Goal: Information Seeking & Learning: Find contact information

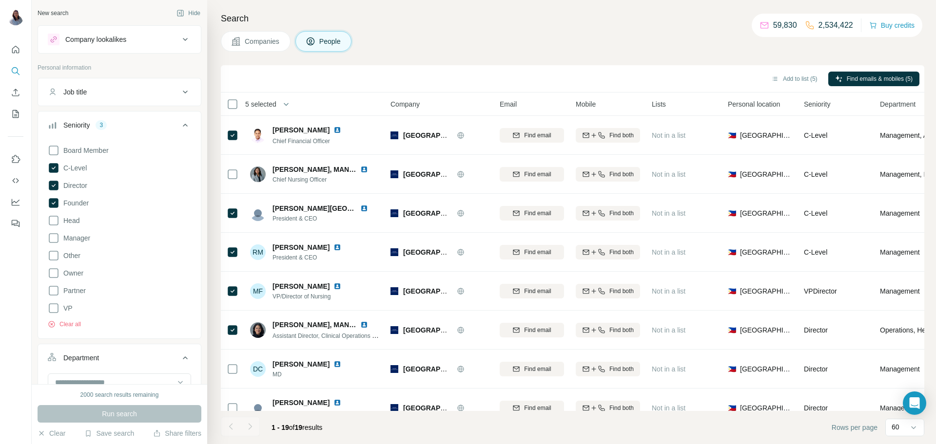
scroll to position [351, 0]
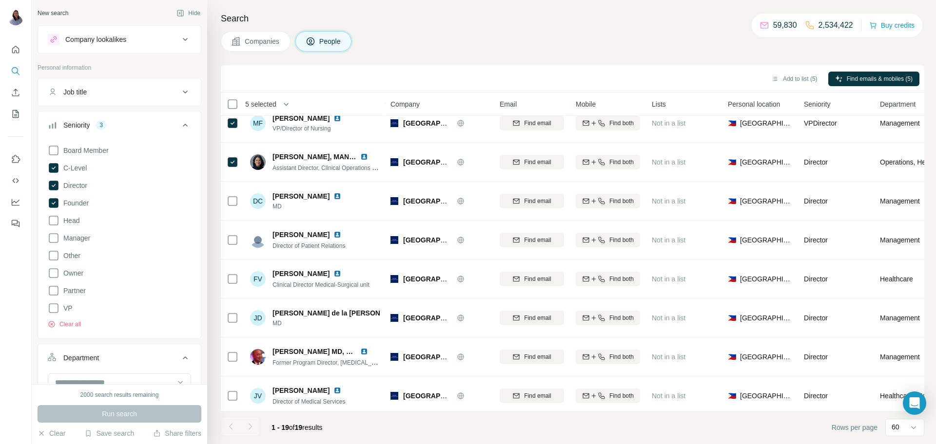
click at [579, 31] on div "Companies People" at bounding box center [572, 41] width 703 height 20
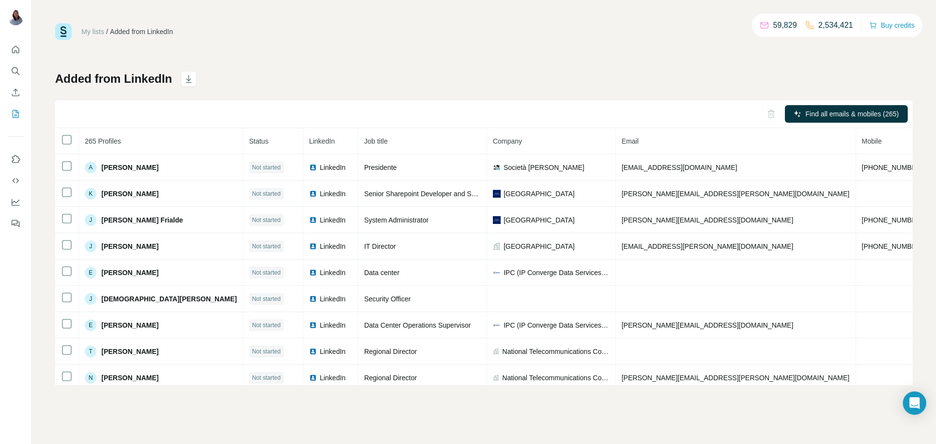
click at [259, 67] on div "My lists / Added from LinkedIn 59,829 2,534,421 Buy credits Added from LinkedIn…" at bounding box center [483, 204] width 857 height 362
click at [552, 82] on div "Added from LinkedIn Find all emails & mobiles (265) 265 Profiles Status LinkedI…" at bounding box center [483, 228] width 857 height 314
click at [294, 42] on div "My lists / Added from LinkedIn 59,829 2,534,421 Buy credits Added from LinkedIn…" at bounding box center [483, 204] width 857 height 362
click at [474, 23] on div "My lists / Added from LinkedIn 59,829 2,534,421 Buy credits" at bounding box center [483, 31] width 857 height 17
click at [471, 20] on div "My lists / Added from LinkedIn 59,829 2,534,421 Buy credits Added from LinkedIn…" at bounding box center [484, 222] width 904 height 444
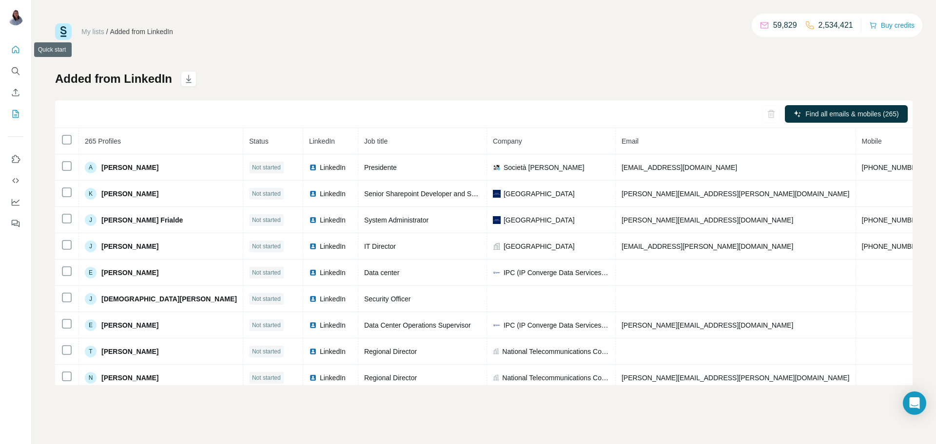
click at [13, 49] on icon "Quick start" at bounding box center [16, 50] width 10 height 10
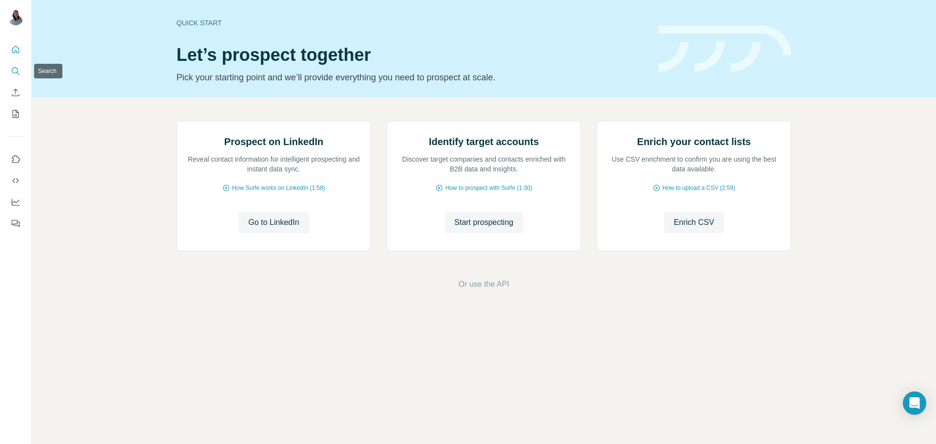
click at [18, 76] on button "Search" at bounding box center [16, 71] width 16 height 18
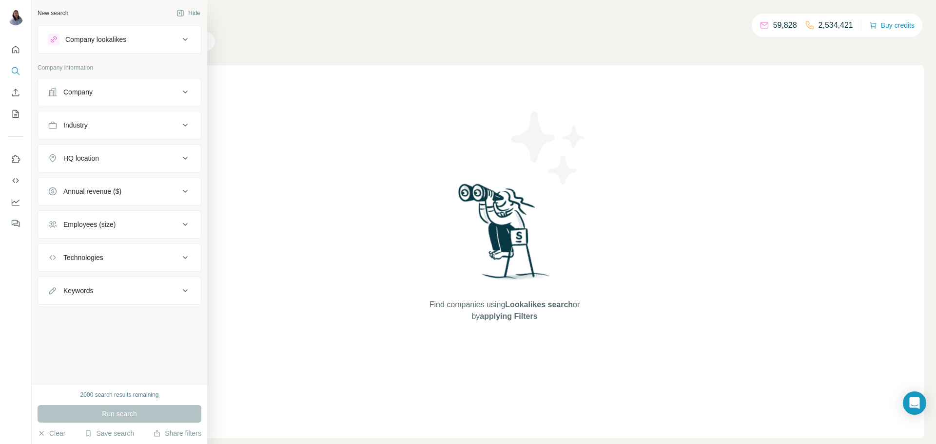
click at [184, 92] on icon at bounding box center [185, 92] width 5 height 3
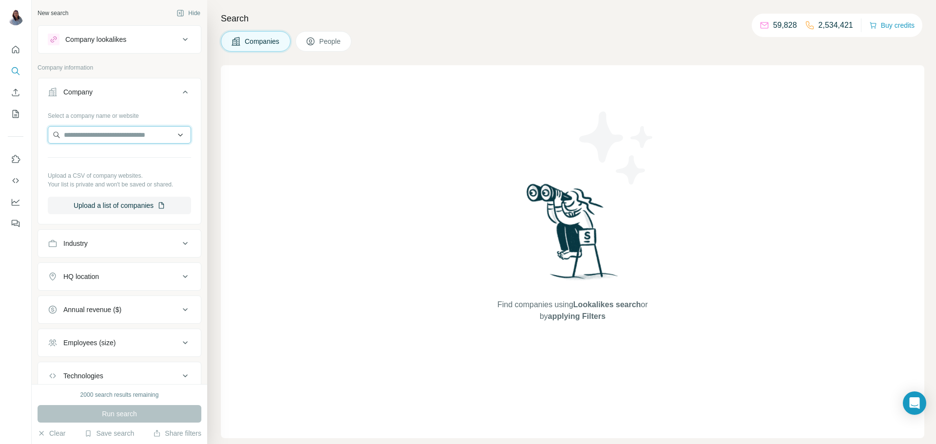
click at [135, 131] on input "text" at bounding box center [119, 135] width 143 height 18
paste input "**********"
type input "**********"
click at [104, 170] on p "fieldtech-ph.com" at bounding box center [105, 166] width 59 height 9
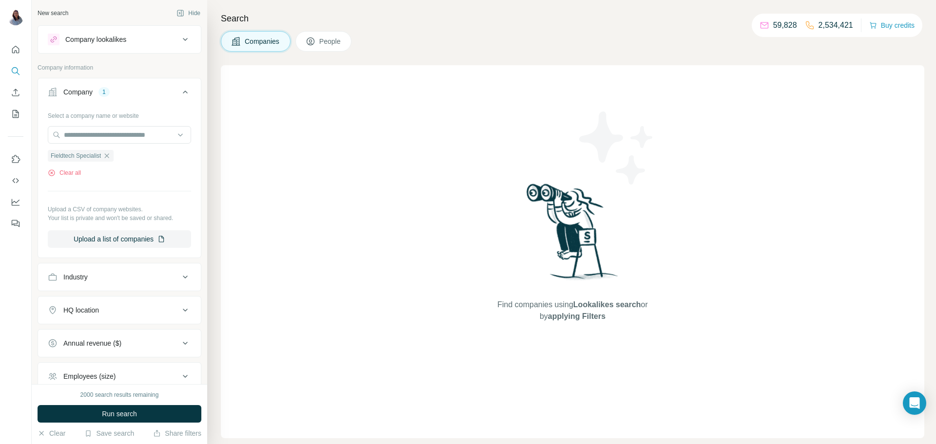
click at [348, 34] on button "People" at bounding box center [323, 41] width 57 height 20
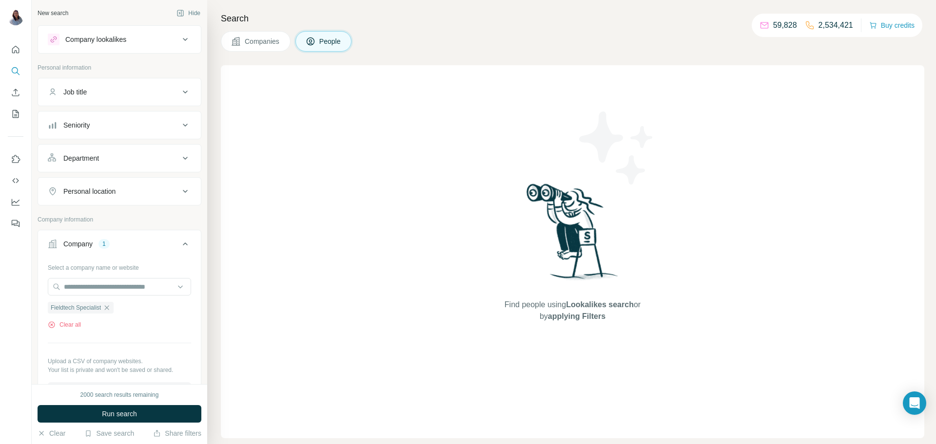
click at [185, 98] on button "Job title" at bounding box center [119, 91] width 163 height 23
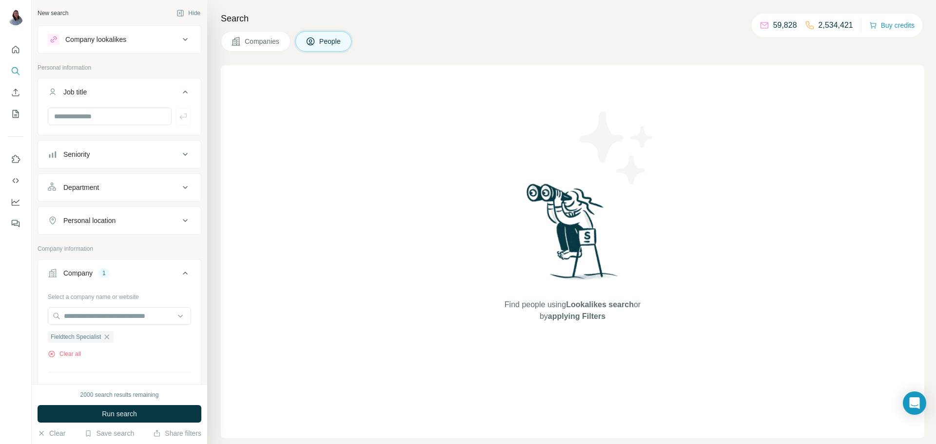
click at [185, 92] on icon at bounding box center [185, 92] width 5 height 3
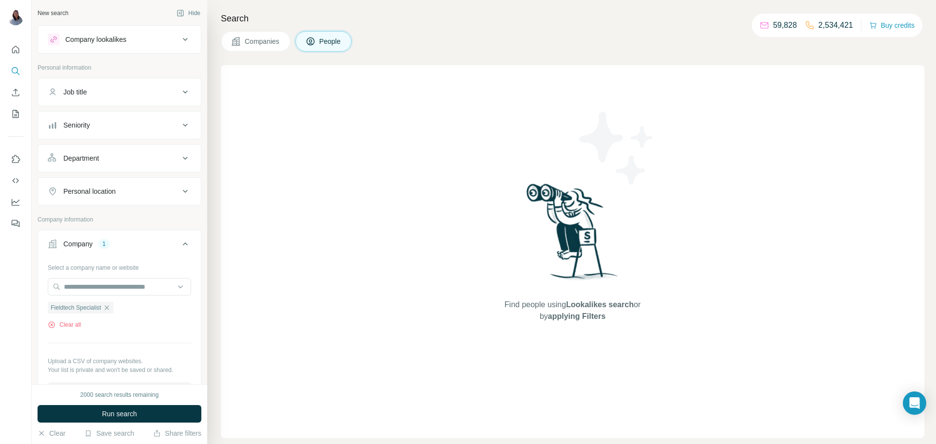
click at [184, 126] on icon at bounding box center [185, 125] width 5 height 3
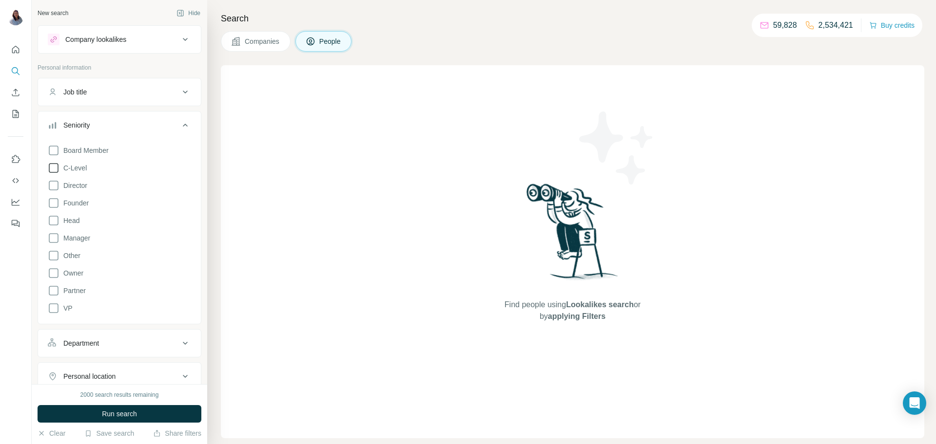
click at [53, 169] on icon at bounding box center [54, 168] width 12 height 12
click at [57, 191] on icon at bounding box center [54, 186] width 12 height 12
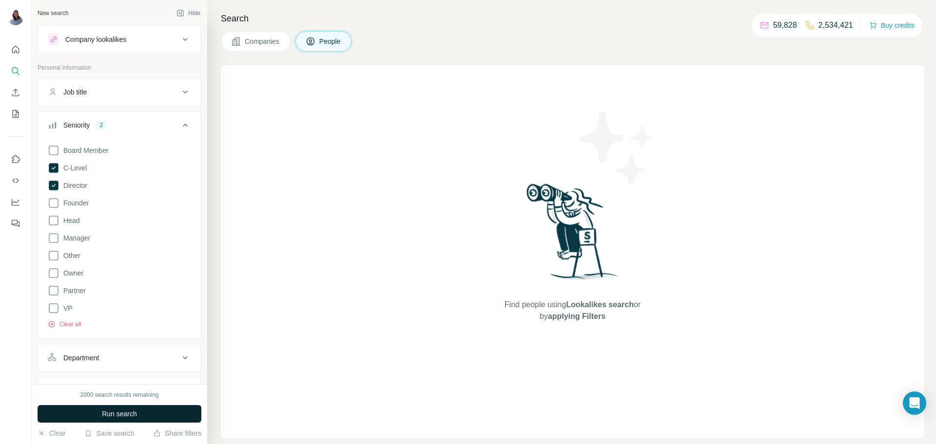
click at [124, 420] on button "Run search" at bounding box center [120, 415] width 164 height 18
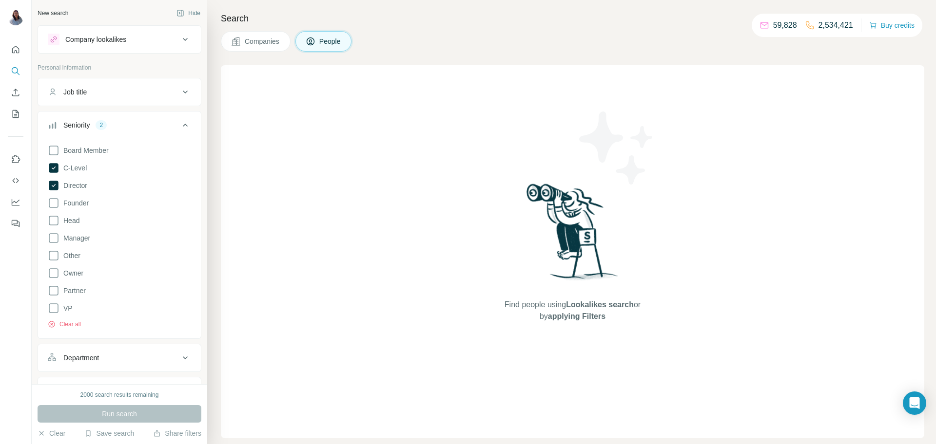
click at [189, 120] on icon at bounding box center [185, 125] width 12 height 12
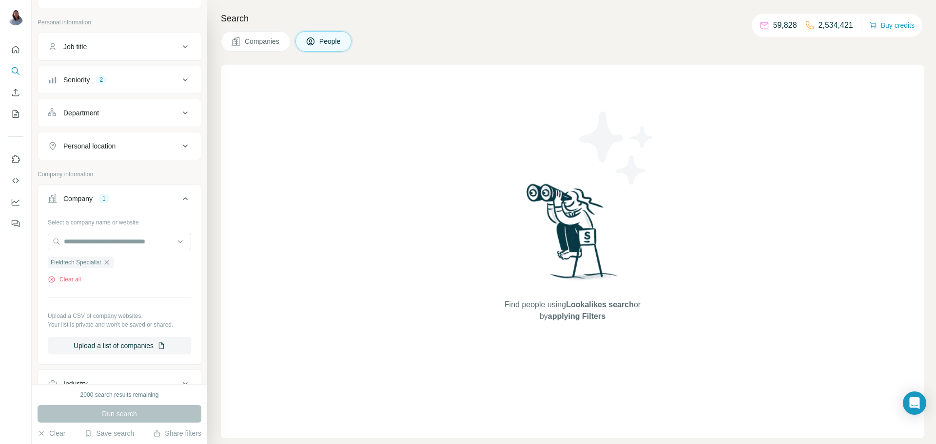
scroll to position [49, 0]
click at [368, 236] on div "Find people using Lookalikes search or by applying Filters" at bounding box center [572, 251] width 703 height 373
click at [188, 78] on icon at bounding box center [185, 77] width 12 height 12
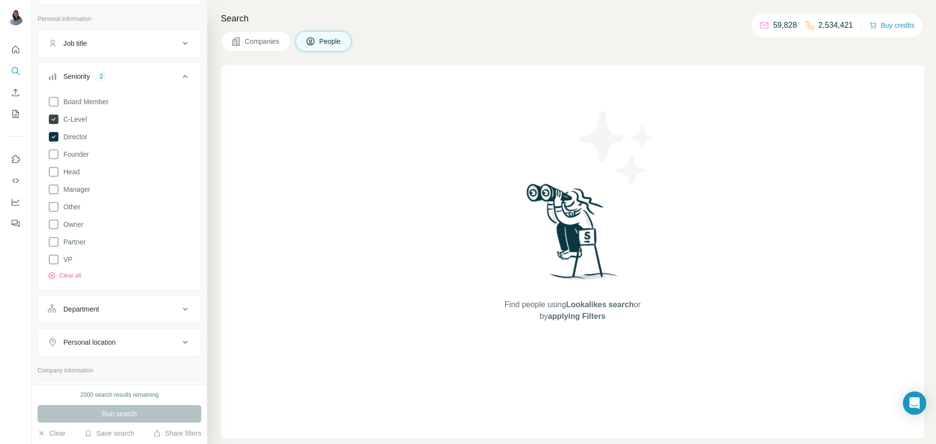
click at [57, 121] on icon at bounding box center [54, 120] width 10 height 10
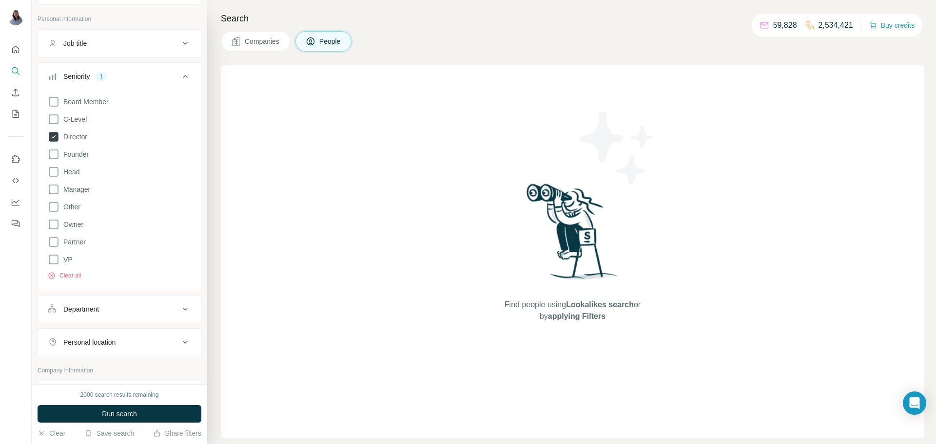
click at [53, 135] on icon at bounding box center [54, 137] width 10 height 10
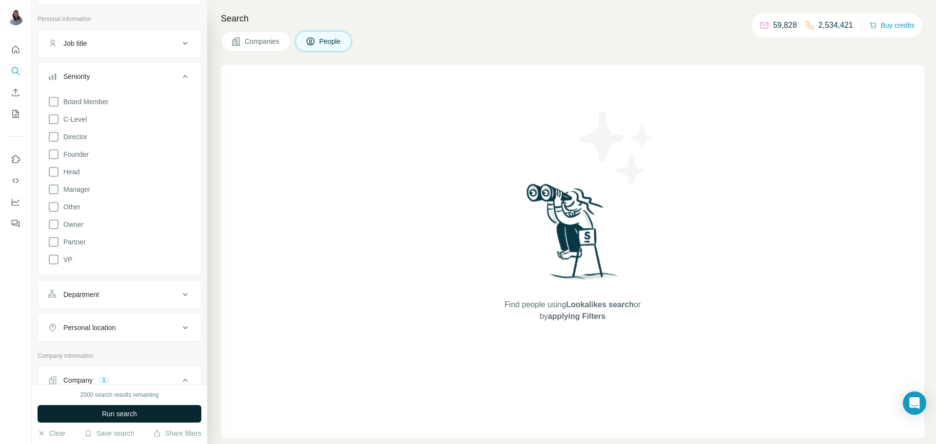
click at [120, 411] on span "Run search" at bounding box center [119, 414] width 35 height 10
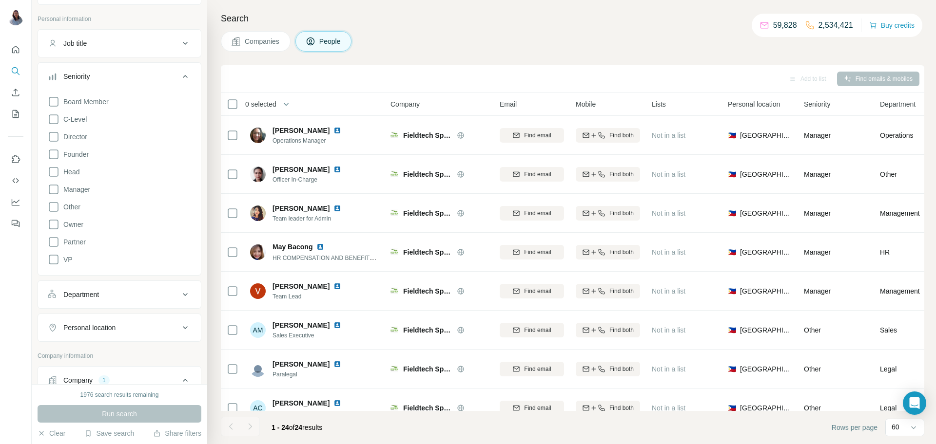
click at [581, 26] on div "Search Companies People Add to list Find emails & mobiles 0 selected People Com…" at bounding box center [571, 222] width 729 height 444
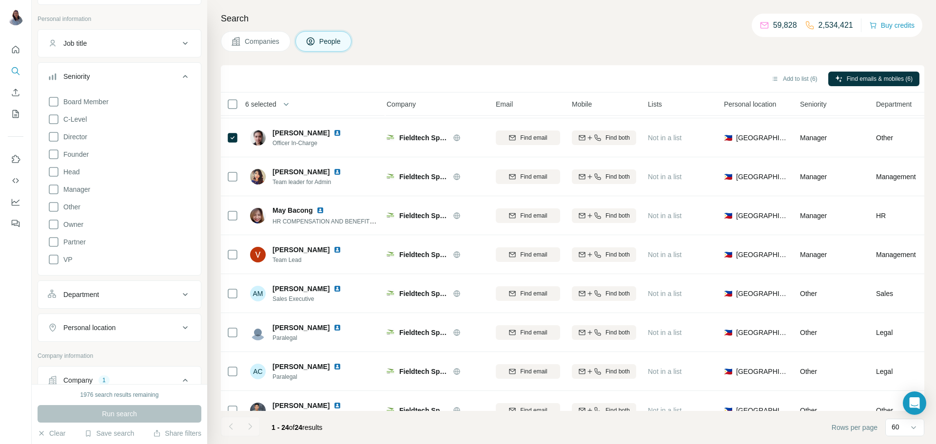
scroll to position [0, 4]
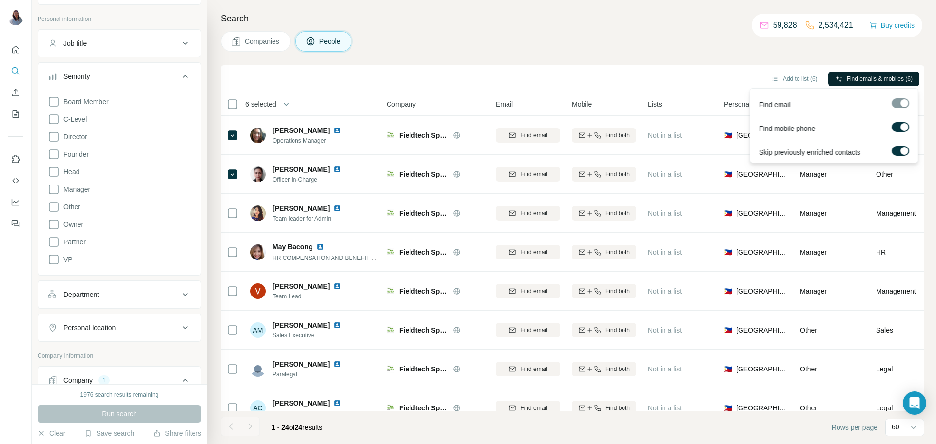
click at [875, 77] on span "Find emails & mobiles (6)" at bounding box center [880, 79] width 66 height 9
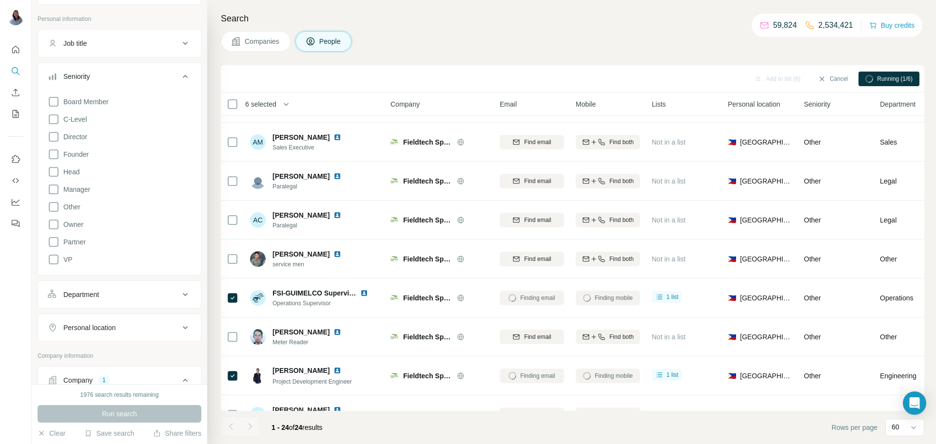
scroll to position [0, 0]
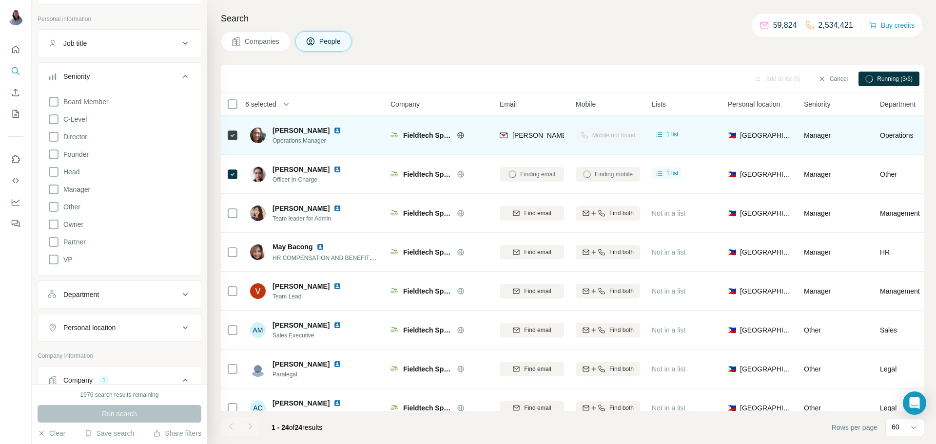
click at [301, 129] on span "Aileen Buenviaje" at bounding box center [300, 131] width 57 height 10
copy span "Aileen Buenviaje"
click at [311, 140] on span "Operations Manager" at bounding box center [312, 140] width 80 height 9
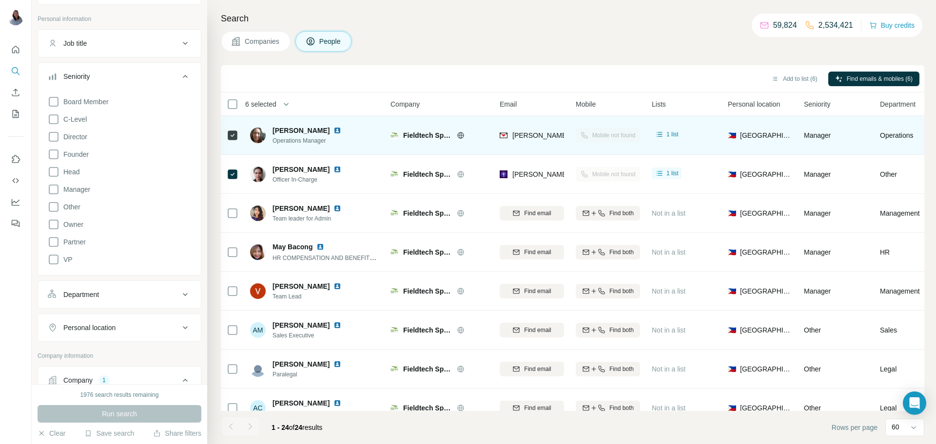
click at [311, 140] on span "Operations Manager" at bounding box center [312, 140] width 80 height 9
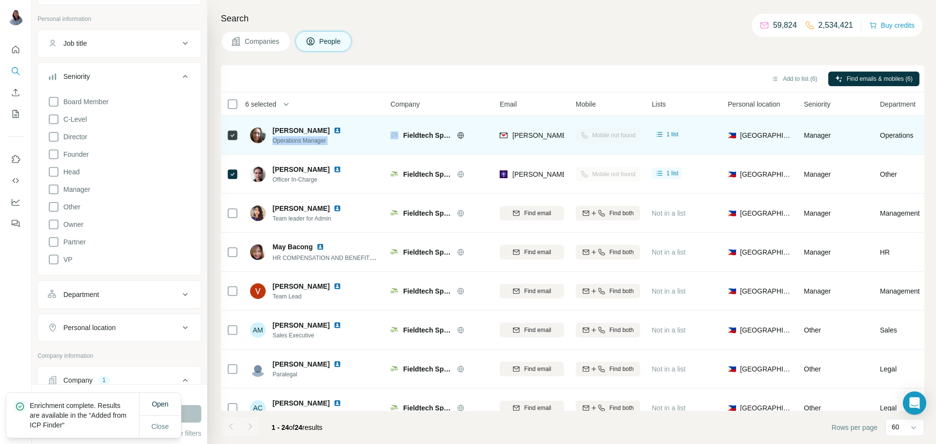
copy span "Operations Manager"
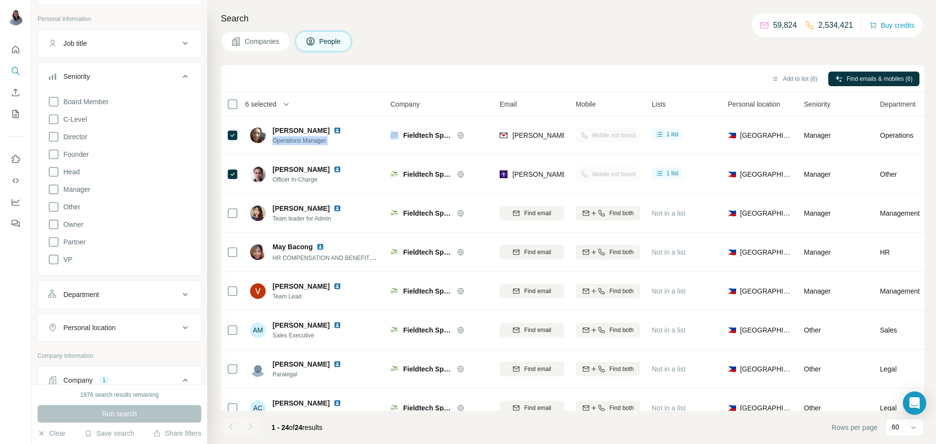
click at [482, 47] on div "Companies People" at bounding box center [572, 41] width 703 height 20
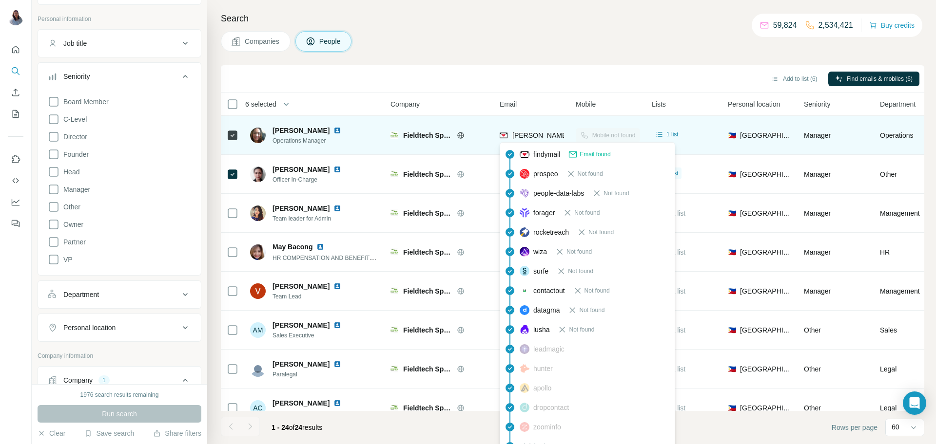
click at [515, 134] on span "aileen@fieldtech-ph.com" at bounding box center [598, 136] width 172 height 8
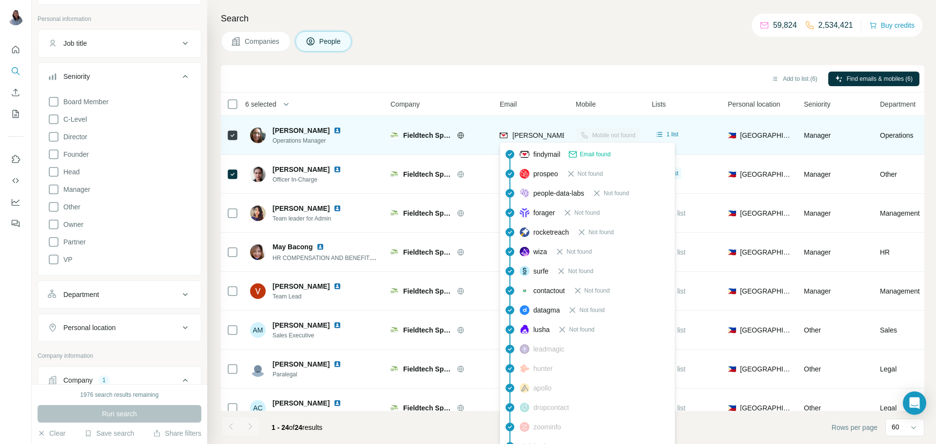
click at [515, 134] on span "aileen@fieldtech-ph.com" at bounding box center [598, 136] width 172 height 8
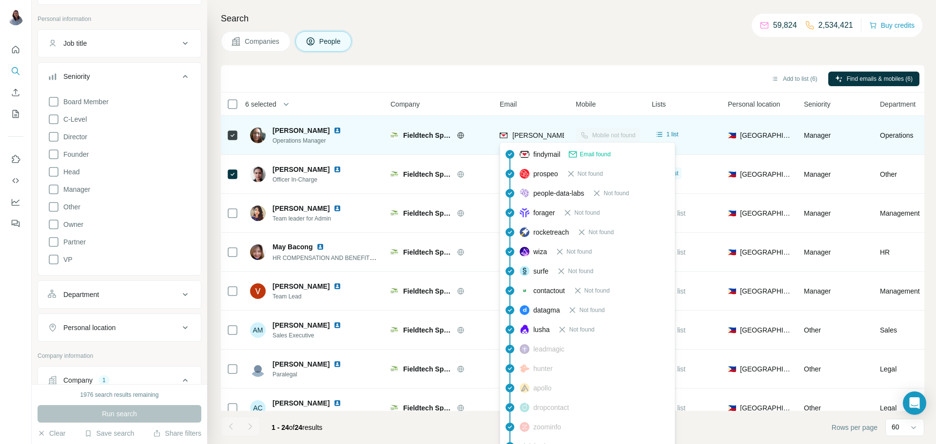
click at [515, 134] on span "aileen@fieldtech-ph.com" at bounding box center [598, 136] width 172 height 8
copy tr "aileen@fieldtech-ph.com"
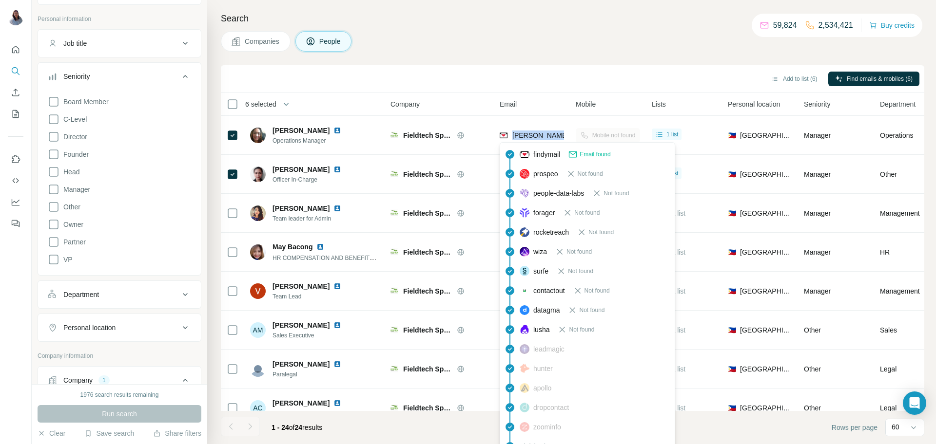
click at [557, 15] on h4 "Search" at bounding box center [572, 19] width 703 height 14
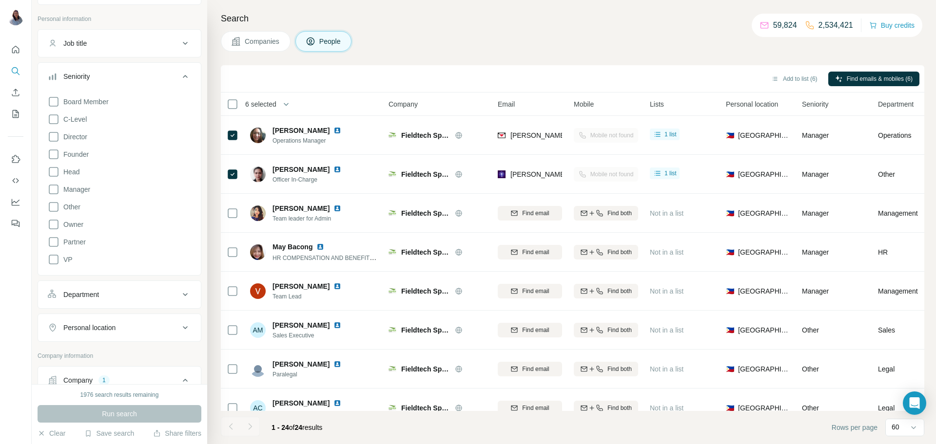
scroll to position [0, 3]
click at [568, 68] on div "Add to list (6) Find emails & mobiles (6)" at bounding box center [572, 78] width 703 height 27
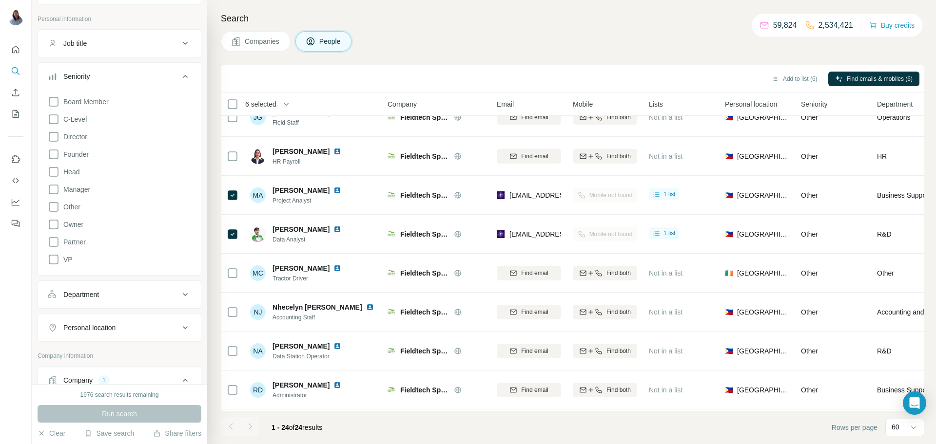
scroll to position [524, 3]
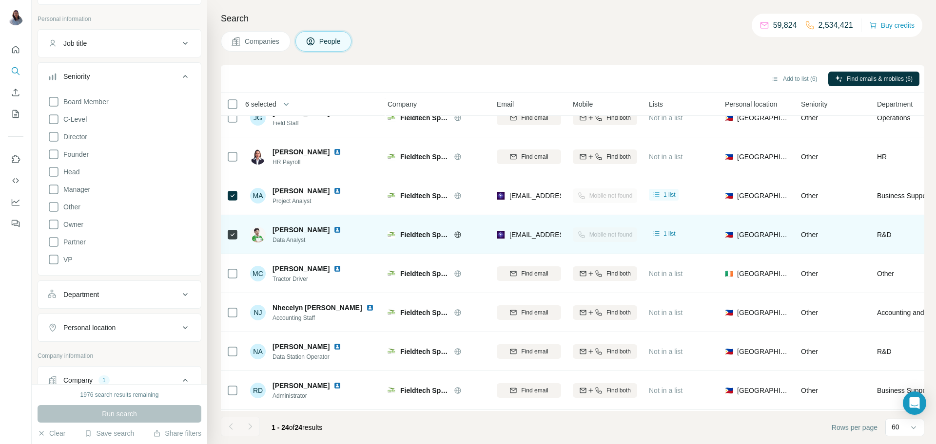
click at [291, 231] on span "Mark R." at bounding box center [300, 230] width 57 height 10
copy span "Mark R."
click at [299, 244] on span "Data Analyst" at bounding box center [312, 240] width 80 height 9
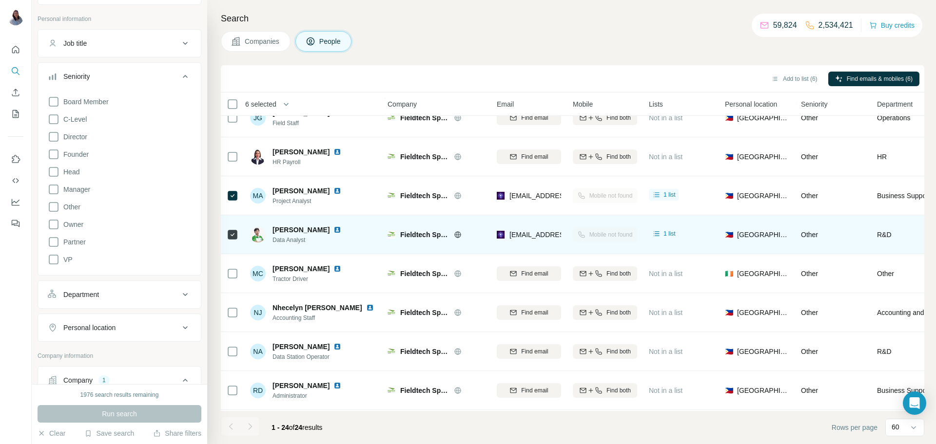
click at [299, 244] on span "Data Analyst" at bounding box center [312, 240] width 80 height 9
copy span "Data Analyst"
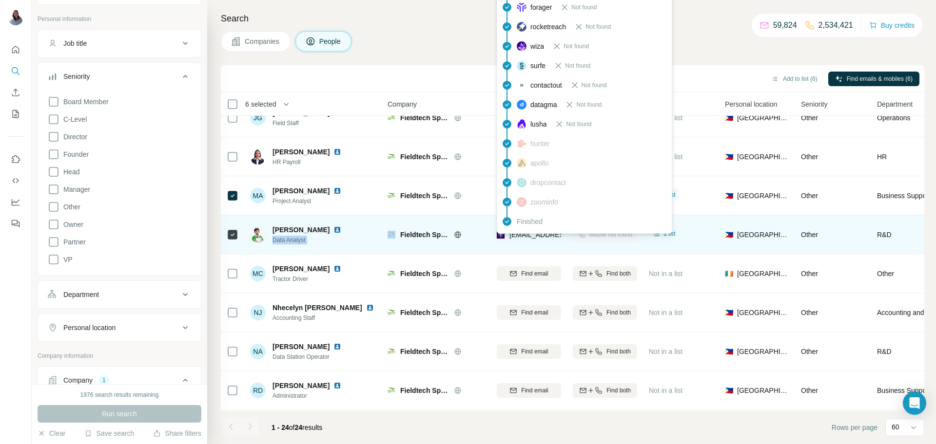
click at [531, 238] on span "mark.r@fieldtech-ph.com" at bounding box center [567, 235] width 116 height 8
copy tr "mark.r@fieldtech-ph.com"
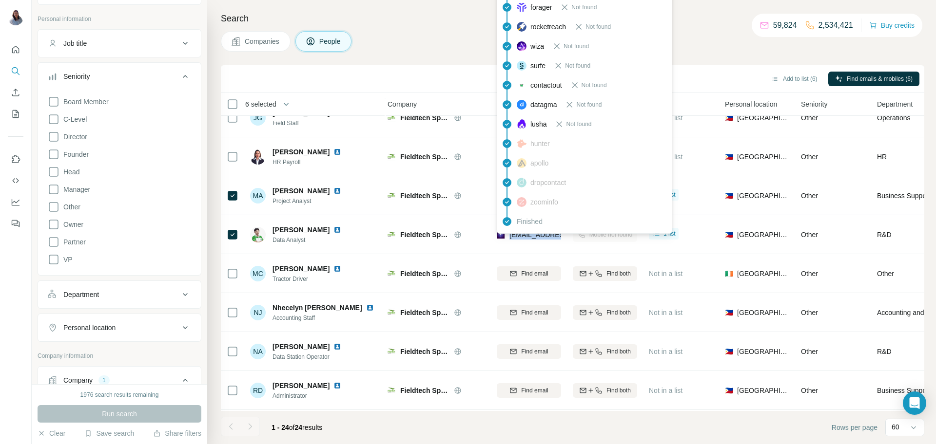
click at [432, 43] on div "Companies People" at bounding box center [572, 41] width 703 height 20
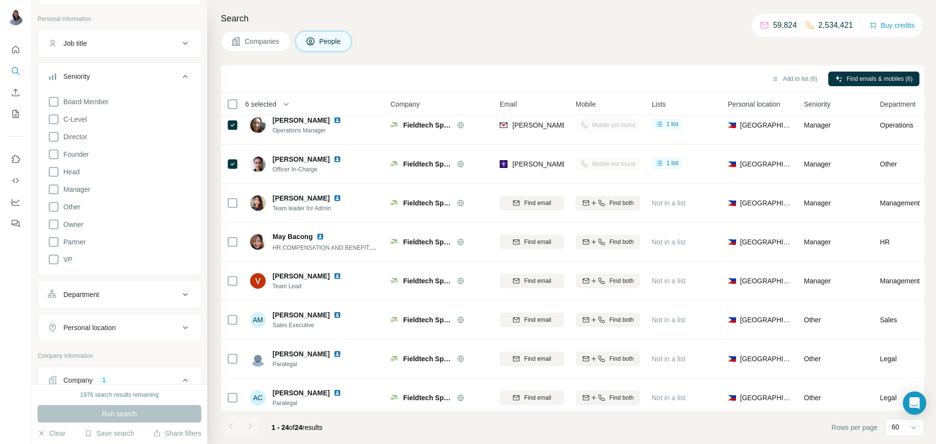
scroll to position [0, 0]
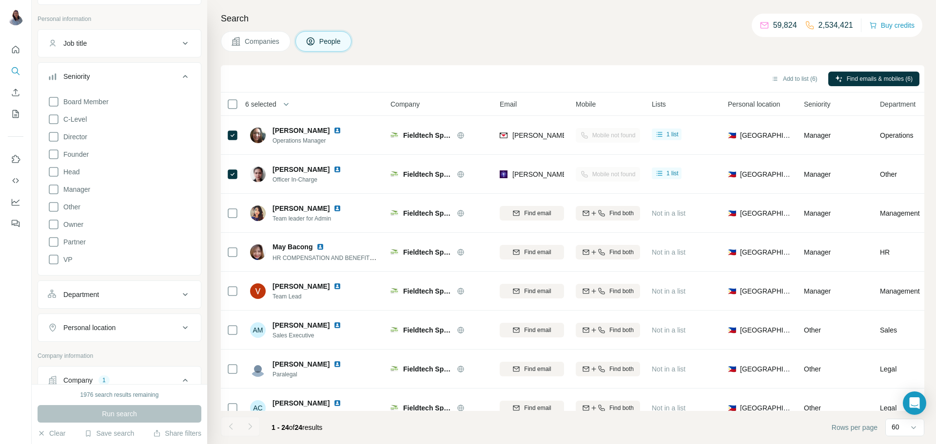
click at [466, 22] on h4 "Search" at bounding box center [572, 19] width 703 height 14
click at [542, 50] on div "Companies People" at bounding box center [572, 41] width 703 height 20
click at [183, 79] on icon at bounding box center [185, 77] width 12 height 12
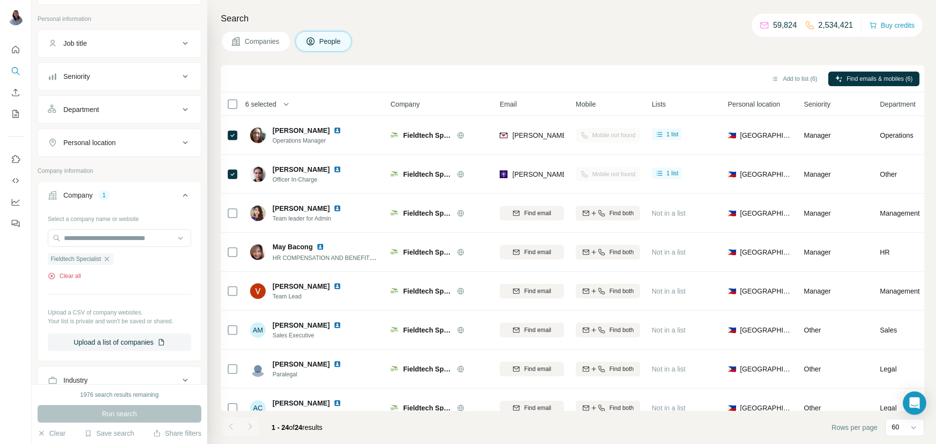
click at [76, 281] on button "Clear all" at bounding box center [64, 276] width 33 height 9
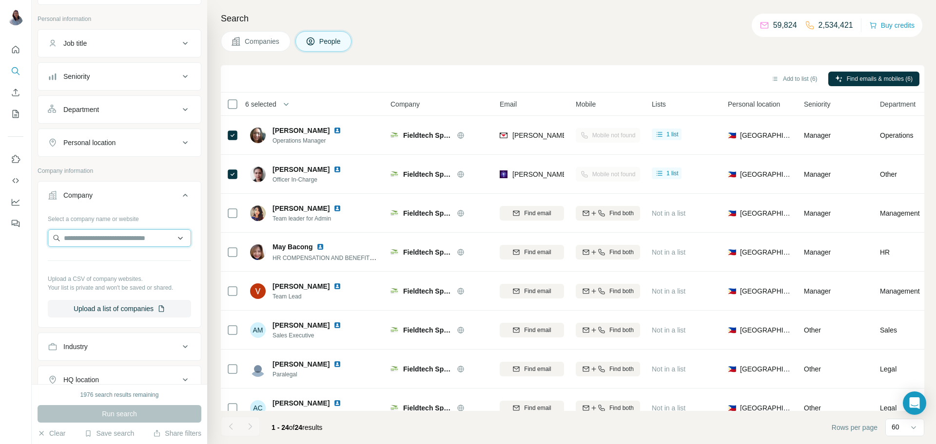
click at [118, 240] on input "text" at bounding box center [119, 239] width 143 height 18
paste input "**********"
type input "**********"
